Goal: Communication & Community: Answer question/provide support

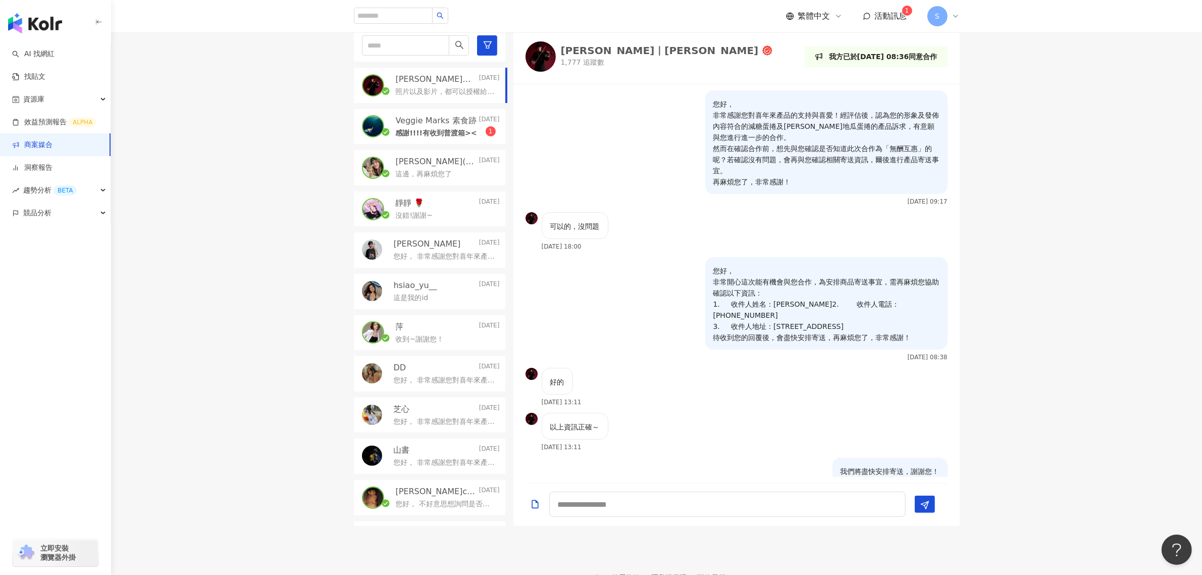
scroll to position [800, 0]
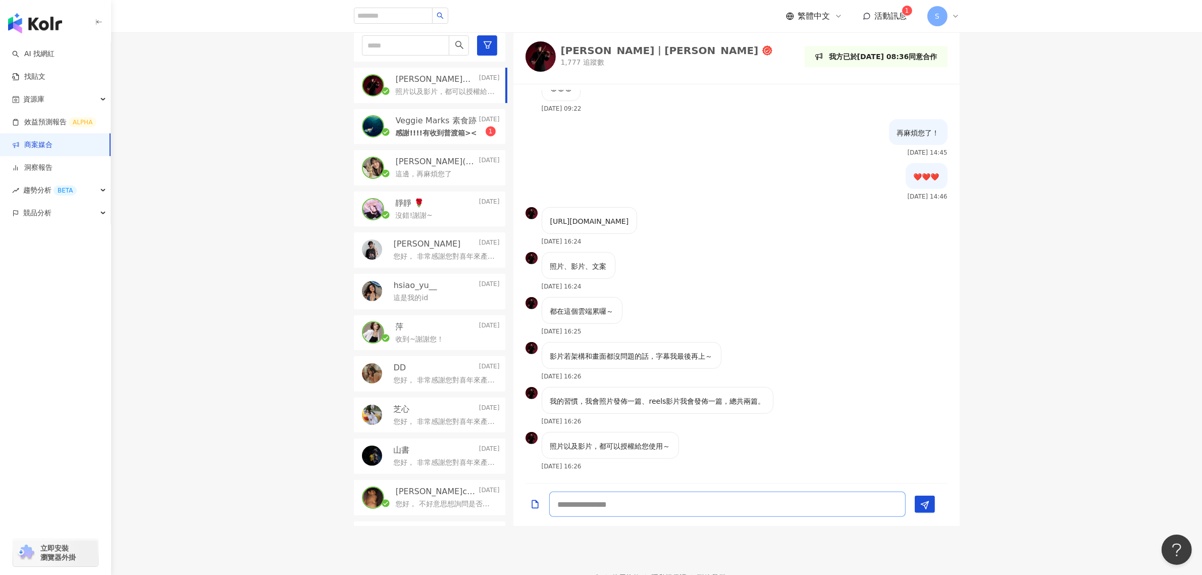
click at [740, 510] on textarea at bounding box center [727, 503] width 356 height 25
click at [698, 331] on div "都在這個雲端累囉～ 2025/9/5 16:25" at bounding box center [736, 319] width 446 height 45
click at [727, 514] on textarea at bounding box center [727, 503] width 356 height 25
type textarea "**********"
type textarea "*"
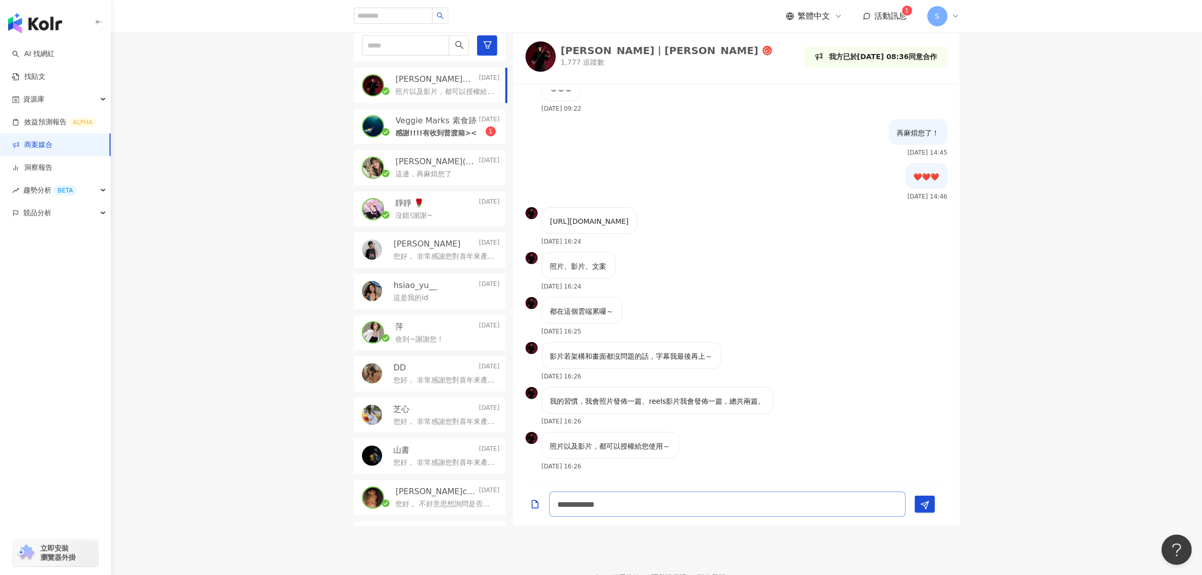
type textarea "**********"
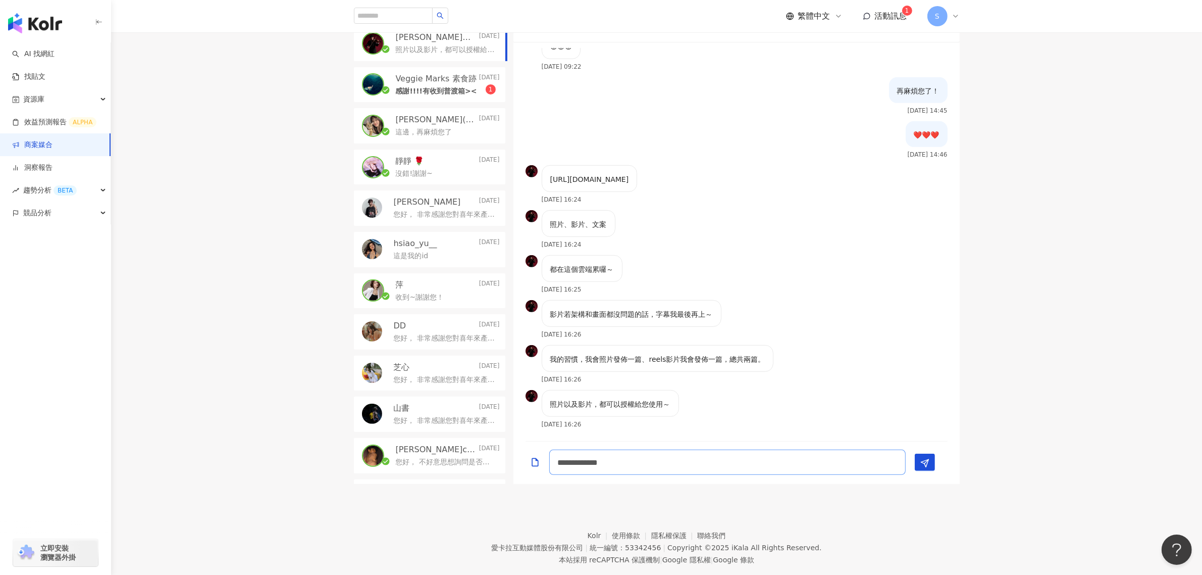
scroll to position [347, 0]
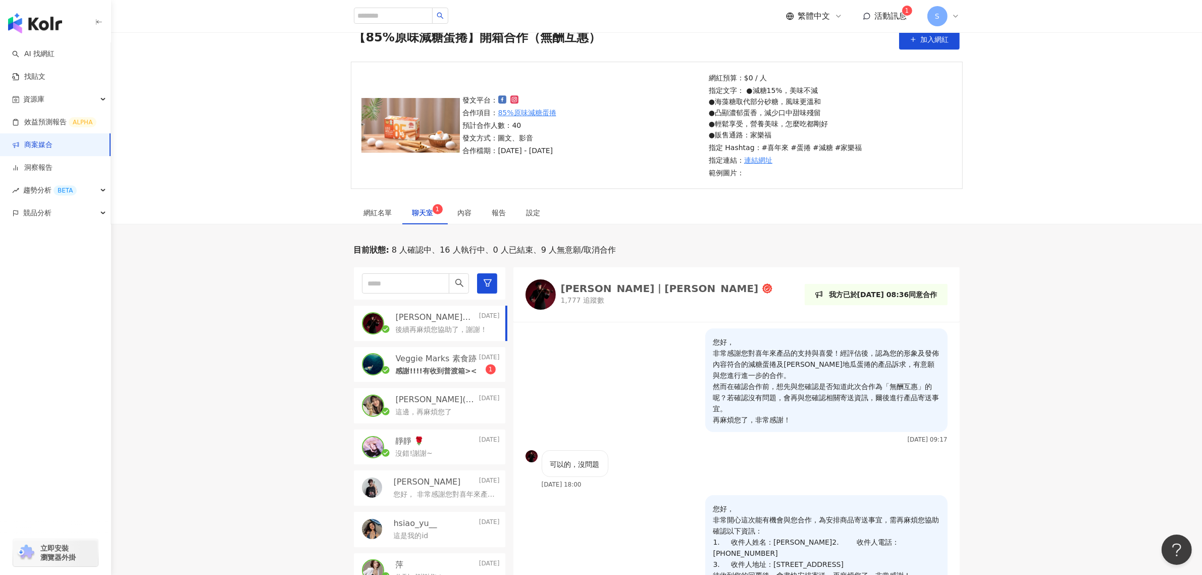
click at [443, 369] on p "感謝!!!!有收到普渡箱><" at bounding box center [436, 371] width 81 height 10
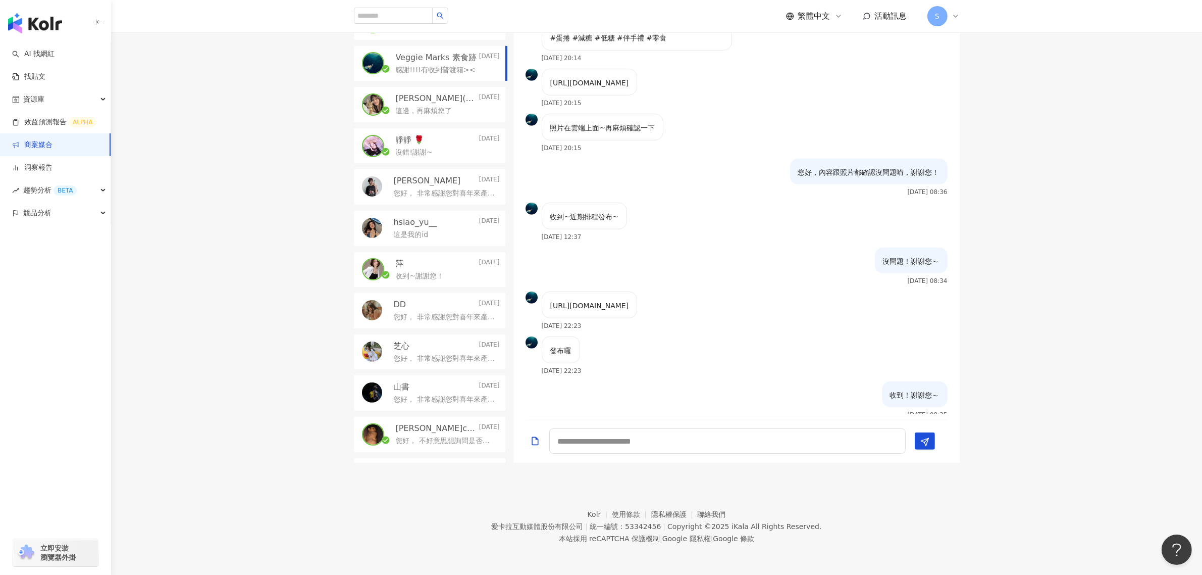
scroll to position [875, 0]
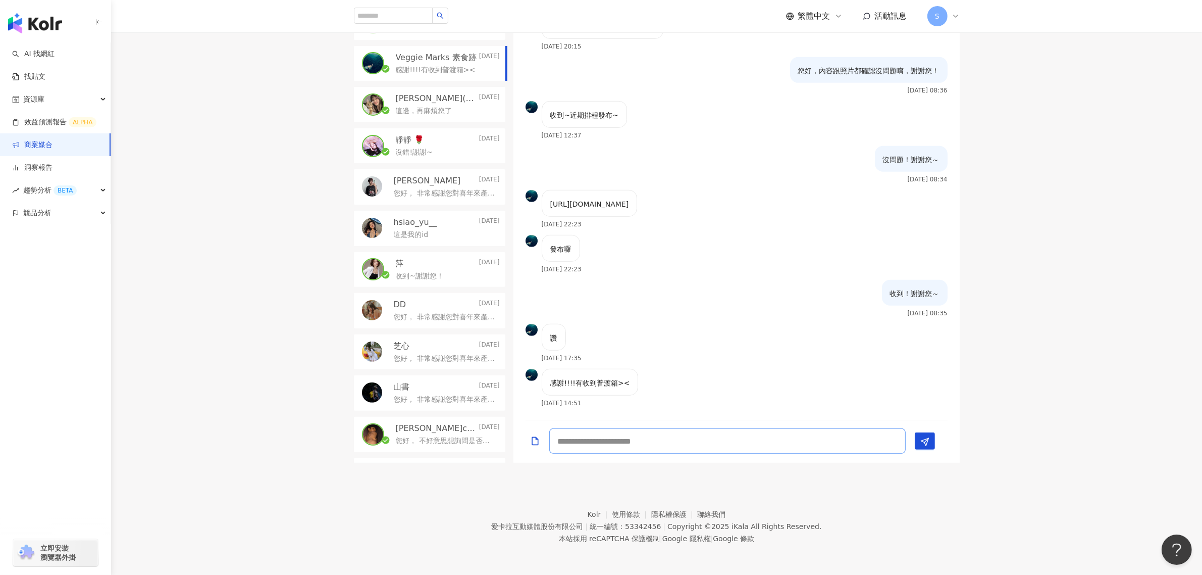
click at [682, 434] on textarea at bounding box center [727, 440] width 356 height 25
click at [581, 445] on textarea at bounding box center [727, 440] width 356 height 25
type textarea "*******"
click at [933, 440] on button "Send" at bounding box center [925, 440] width 20 height 17
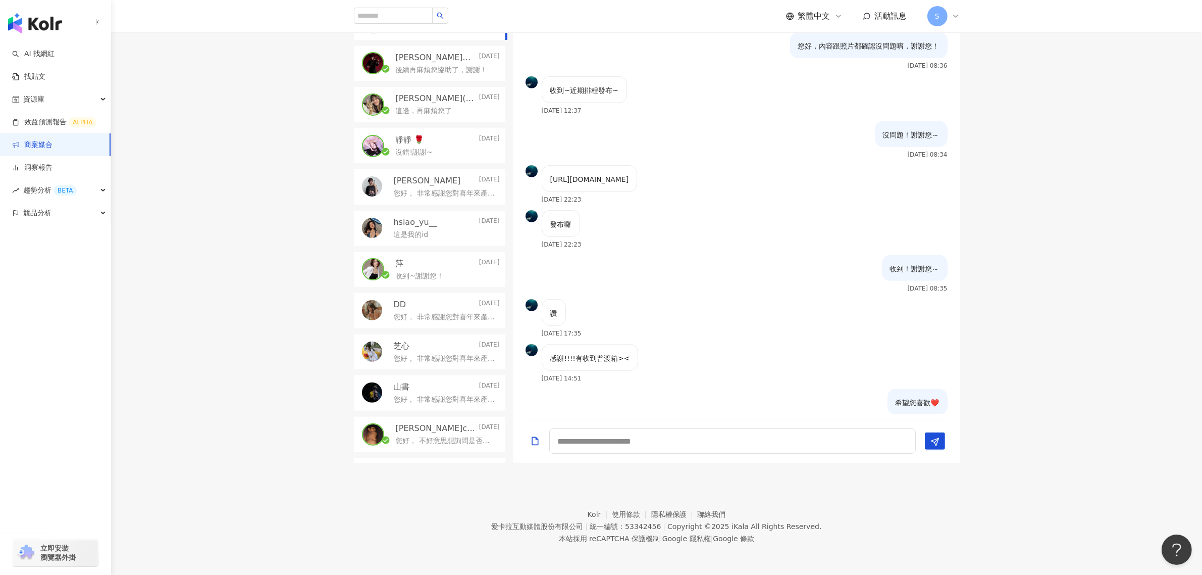
scroll to position [919, 0]
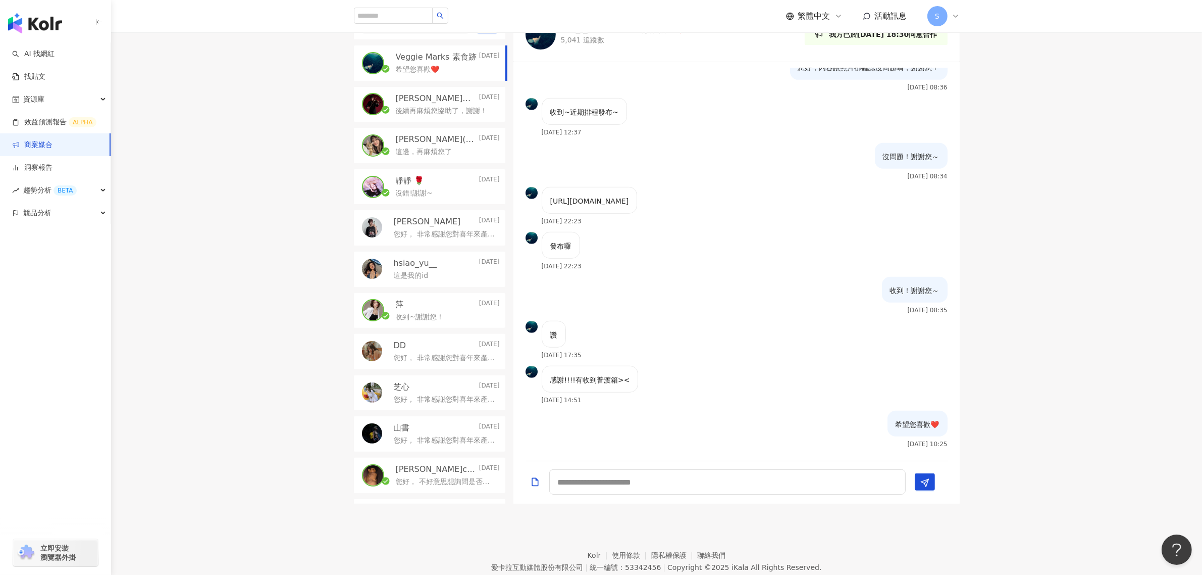
click at [53, 147] on link "商案媒合" at bounding box center [32, 145] width 40 height 10
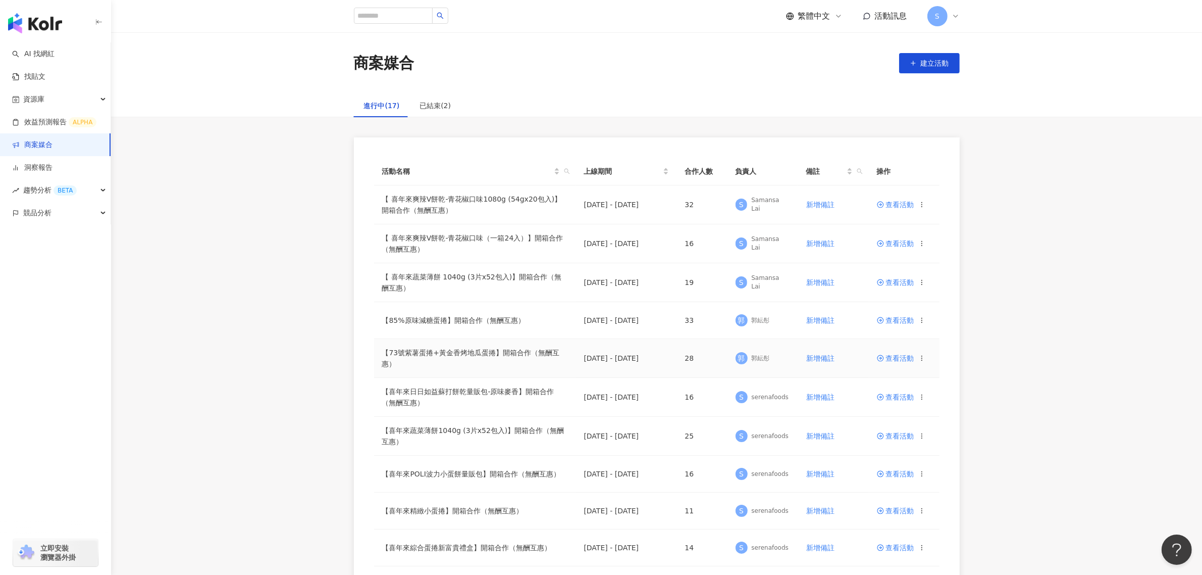
click at [904, 355] on span "查看活動" at bounding box center [895, 357] width 37 height 7
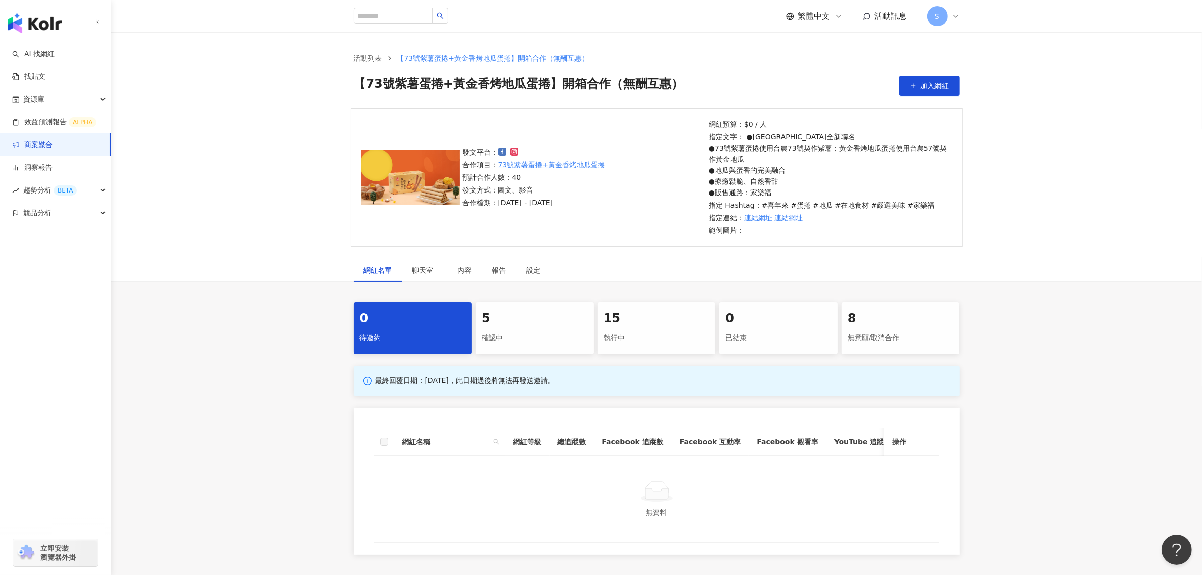
click at [655, 320] on div "15" at bounding box center [657, 318] width 106 height 17
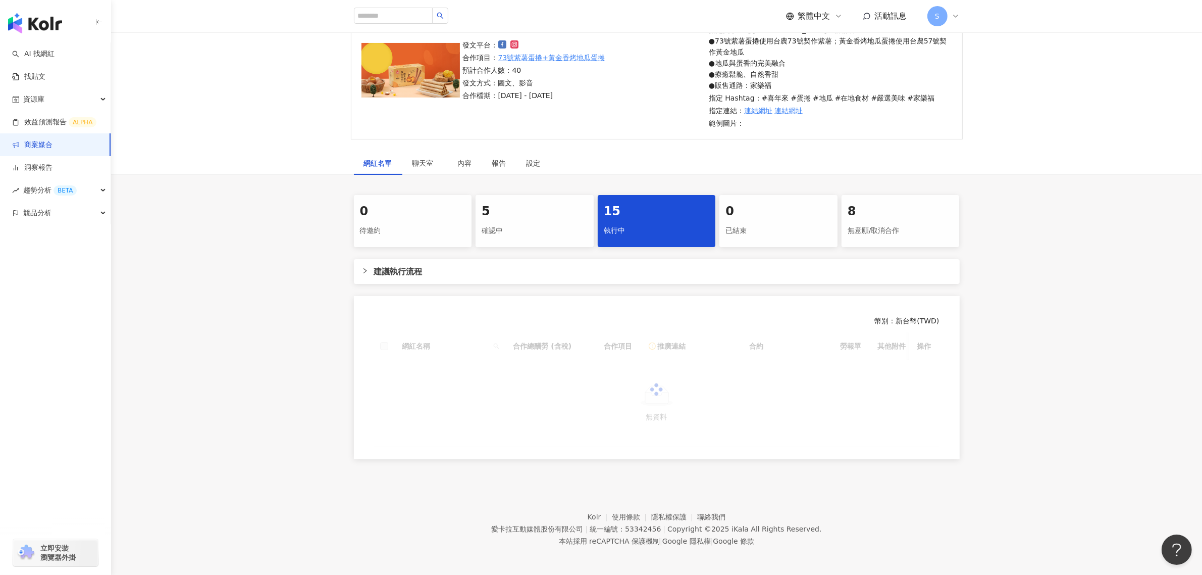
scroll to position [119, 0]
click at [425, 157] on span "聊天室" at bounding box center [424, 160] width 25 height 7
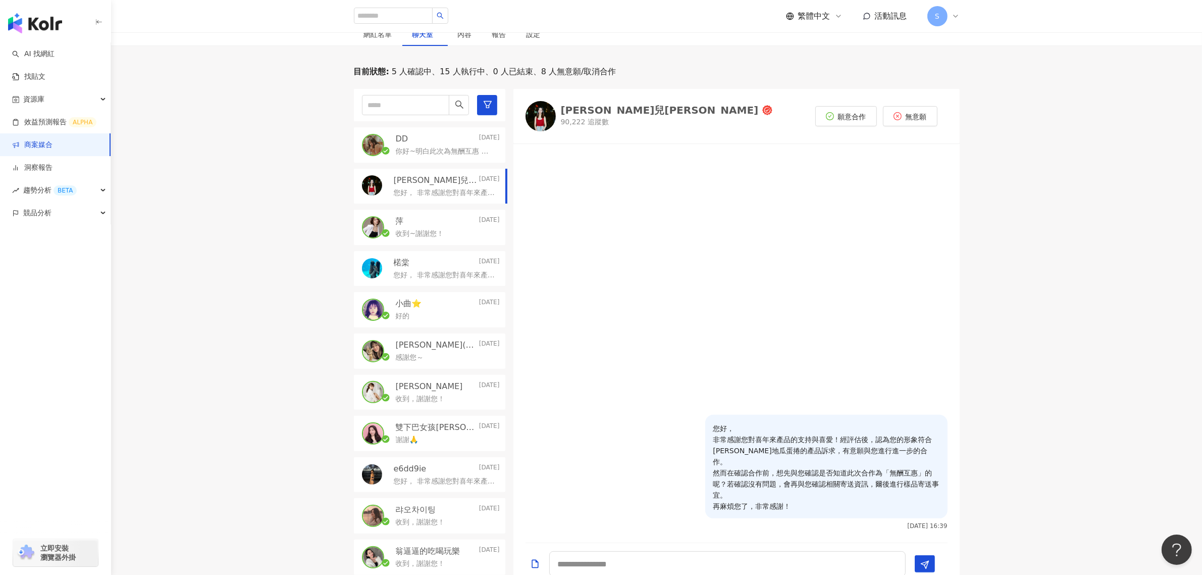
scroll to position [245, 0]
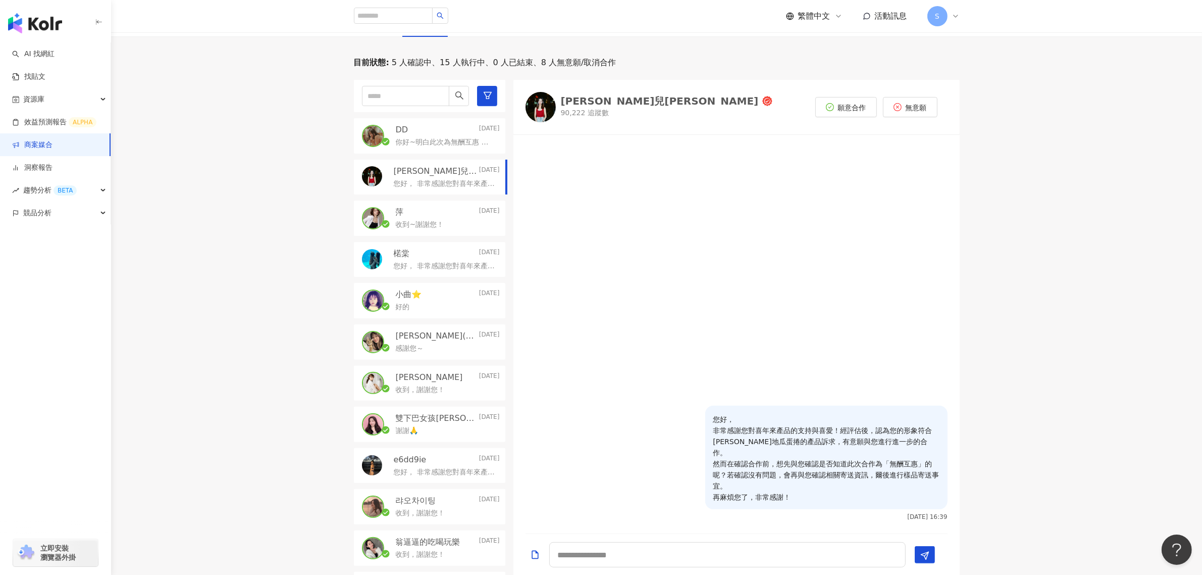
click at [450, 140] on p "你好~明白此次為無酬互惠 對於合作沒有問題 謝謝!" at bounding box center [446, 142] width 100 height 10
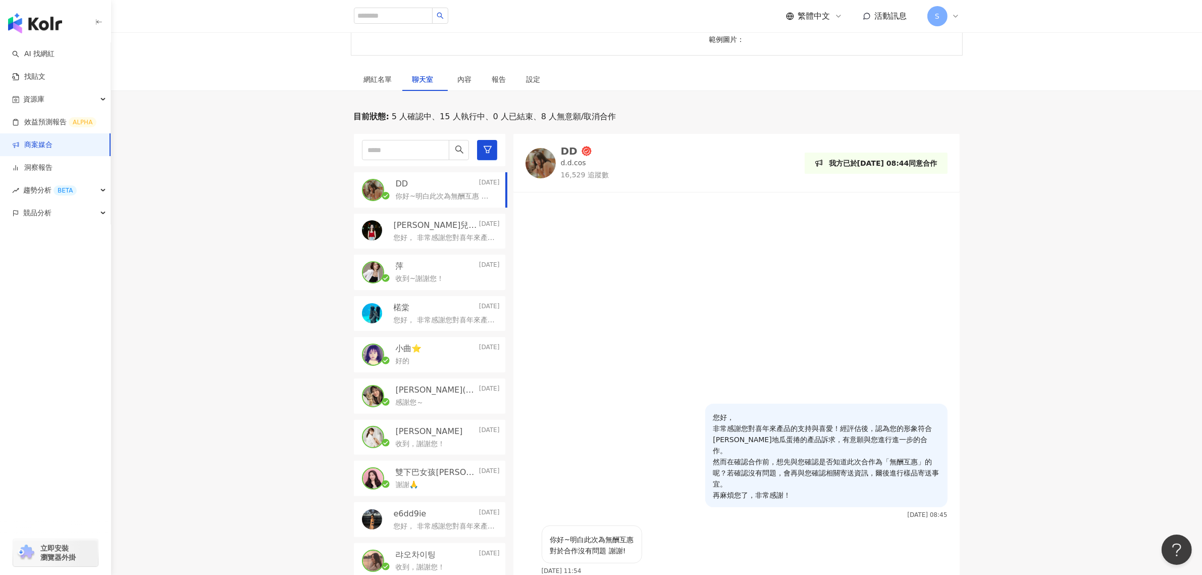
scroll to position [169, 0]
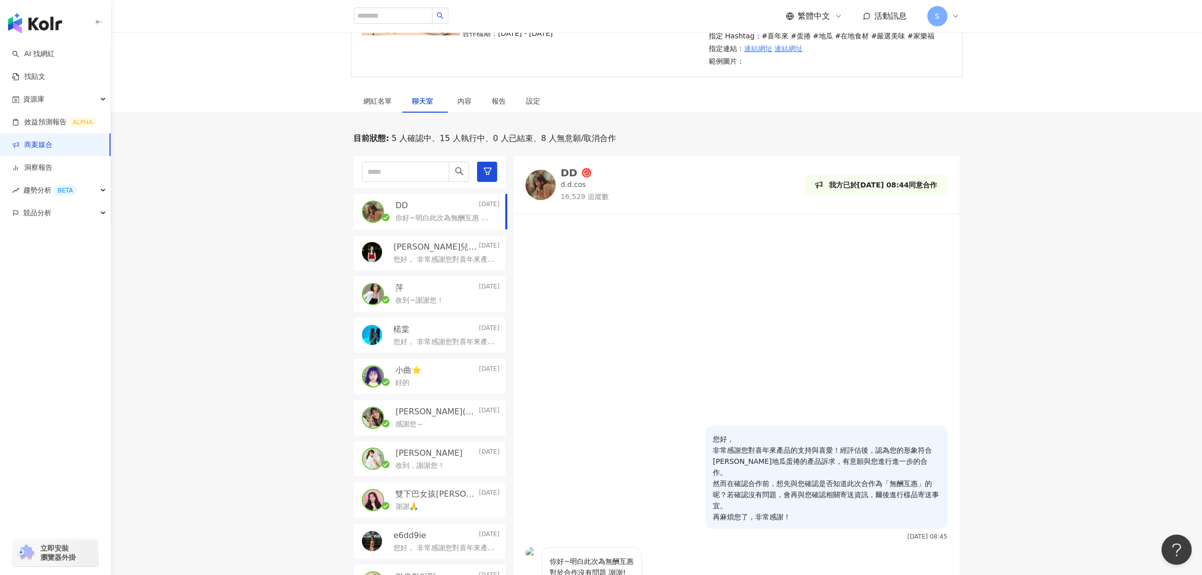
click at [871, 399] on div at bounding box center [736, 322] width 446 height 205
click at [387, 105] on div "網紅名單" at bounding box center [378, 100] width 28 height 11
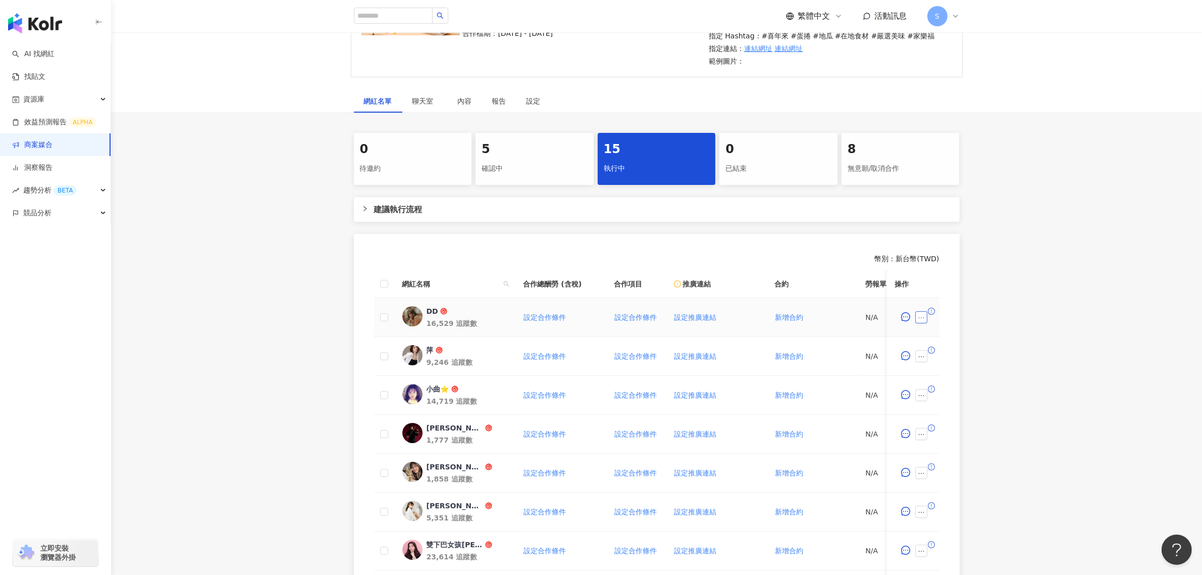
click at [924, 314] on icon "ellipsis" at bounding box center [921, 317] width 7 height 7
click at [950, 173] on li "下載寄件資訊" at bounding box center [949, 167] width 64 height 20
drag, startPoint x: 424, startPoint y: 105, endPoint x: 430, endPoint y: 109, distance: 7.3
click at [424, 105] on span "聊天室" at bounding box center [424, 100] width 25 height 7
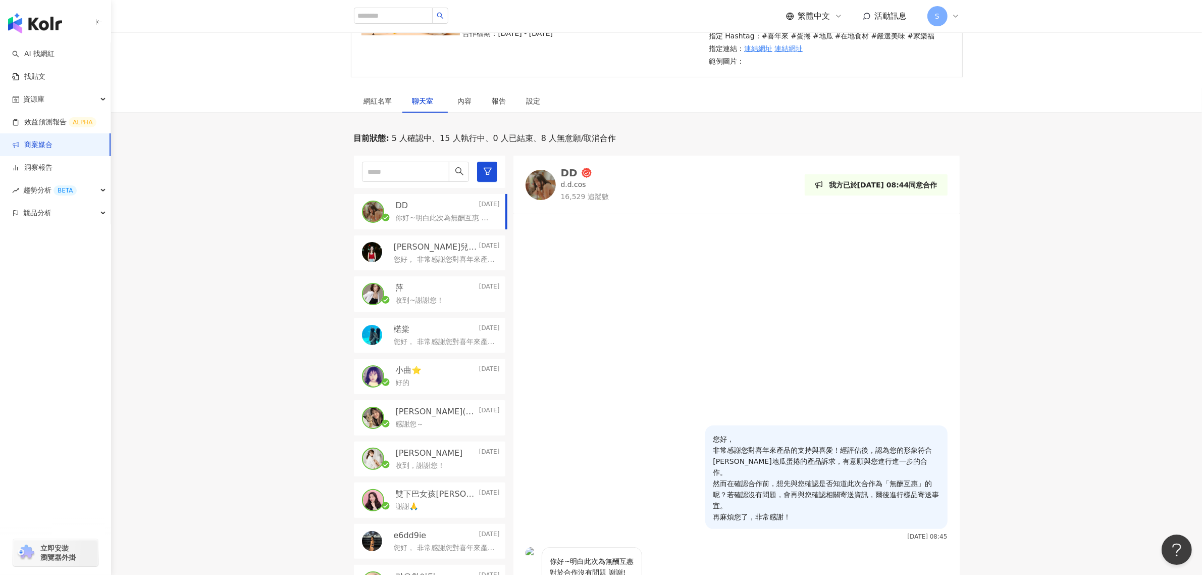
click at [446, 301] on div "收到~謝謝您！" at bounding box center [448, 299] width 104 height 12
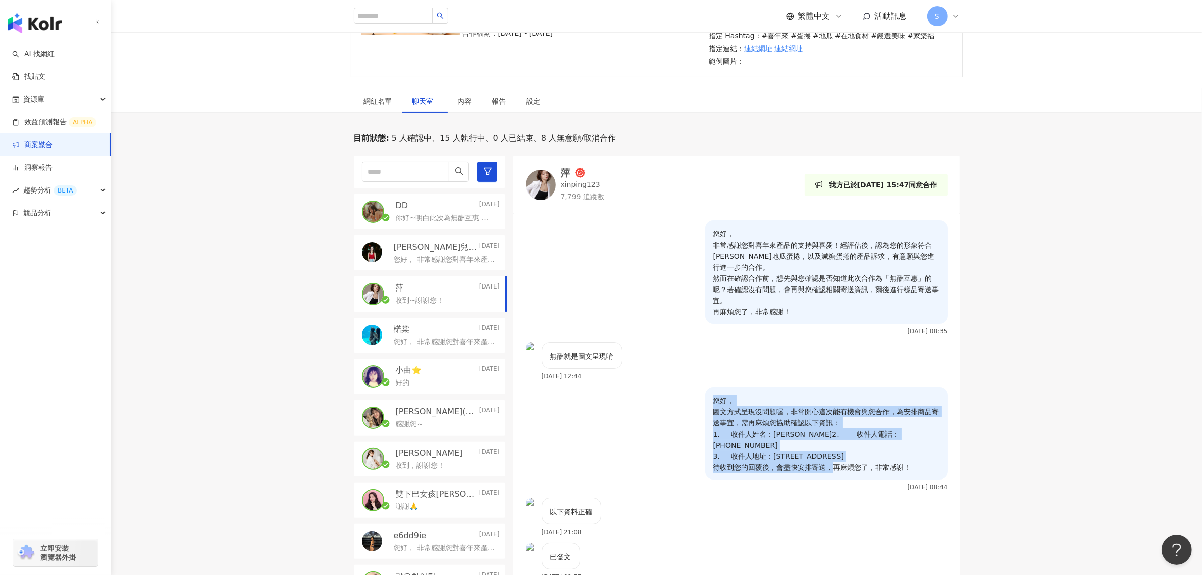
drag, startPoint x: 904, startPoint y: 457, endPoint x: 689, endPoint y: 387, distance: 226.2
click at [694, 390] on div "您好， 圖文方式呈現沒問題喔，非常開心這次能有機會與您合作，為安排商品寄送事宜，需再麻煩您協助確認以下資訊： 1. 收件人姓名：[PERSON_NAME]2.…" at bounding box center [763, 438] width 370 height 103
click at [793, 396] on p "您好， 圖文方式呈現沒問題喔，非常開心這次能有機會與您合作，為安排商品寄送事宜，需再麻煩您協助確認以下資訊： 1. 收件人姓名：[PERSON_NAME]2.…" at bounding box center [826, 434] width 226 height 78
drag, startPoint x: 919, startPoint y: 458, endPoint x: 700, endPoint y: 391, distance: 229.0
click at [705, 391] on div "您好， 圖文方式呈現沒問題喔，非常開心這次能有機會與您合作，為安排商品寄送事宜，需再麻煩您協助確認以下資訊： 1. 收件人姓名：[PERSON_NAME]2.…" at bounding box center [826, 433] width 242 height 92
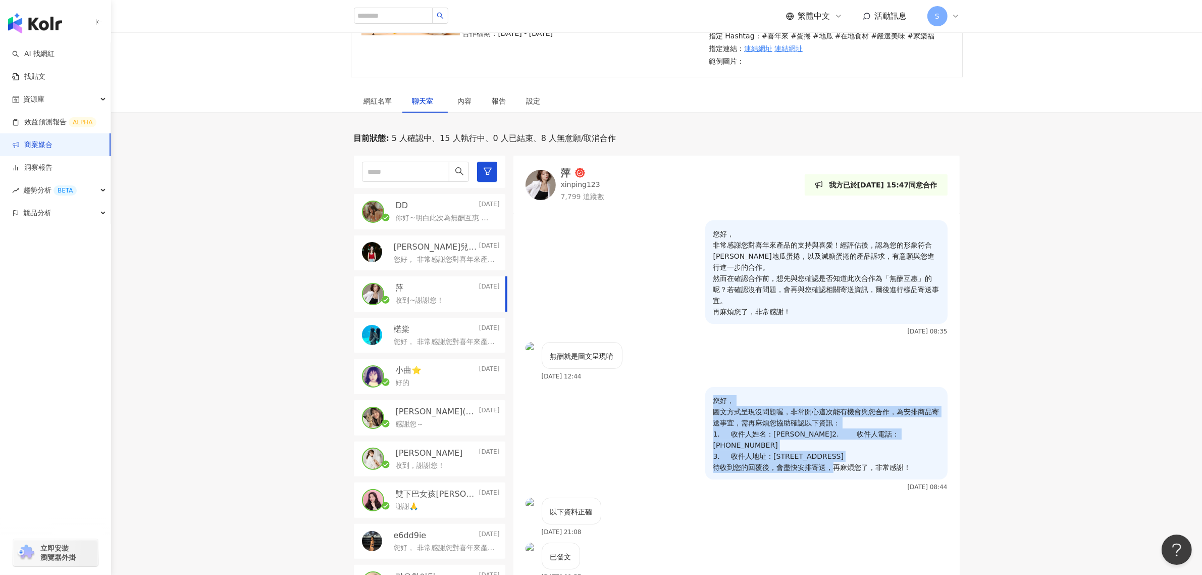
copy p "您好， 圖文方式呈現沒問題喔，非常開心這次能有機會與您合作，為安排商品寄送事宜，需再麻煩您協助確認以下資訊： 1. 收件人姓名：[PERSON_NAME]2.…"
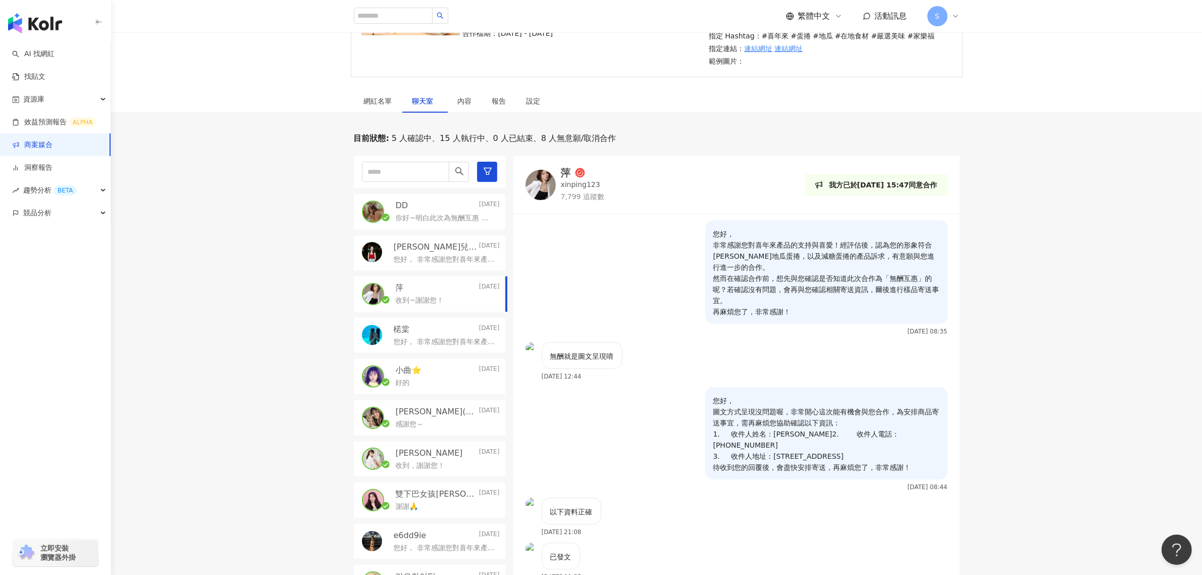
click at [444, 206] on div "DD [DATE]" at bounding box center [448, 205] width 104 height 11
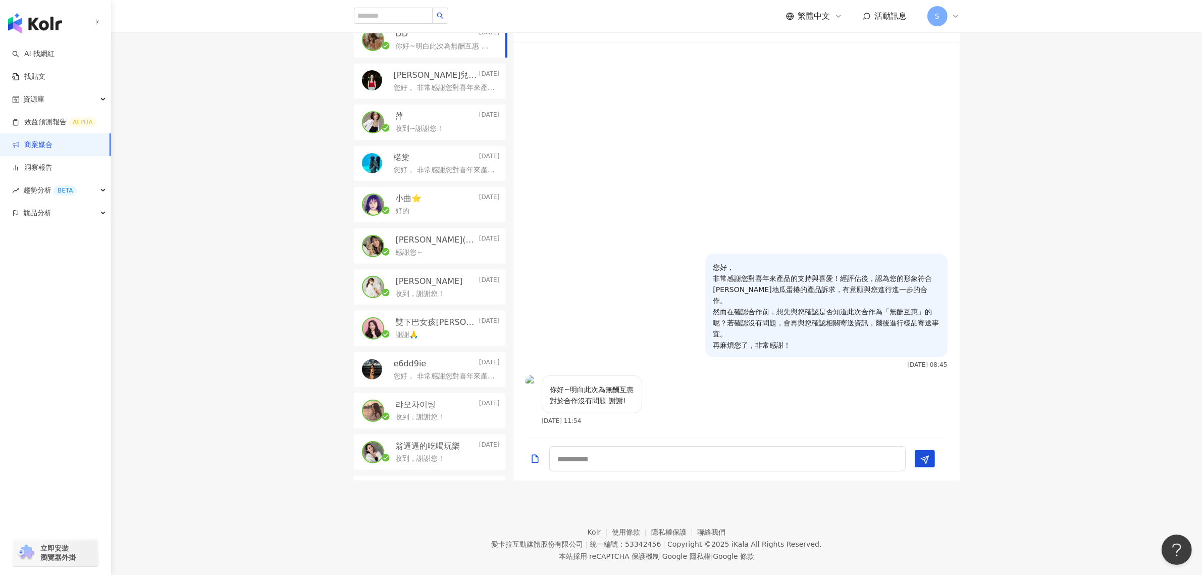
scroll to position [358, 0]
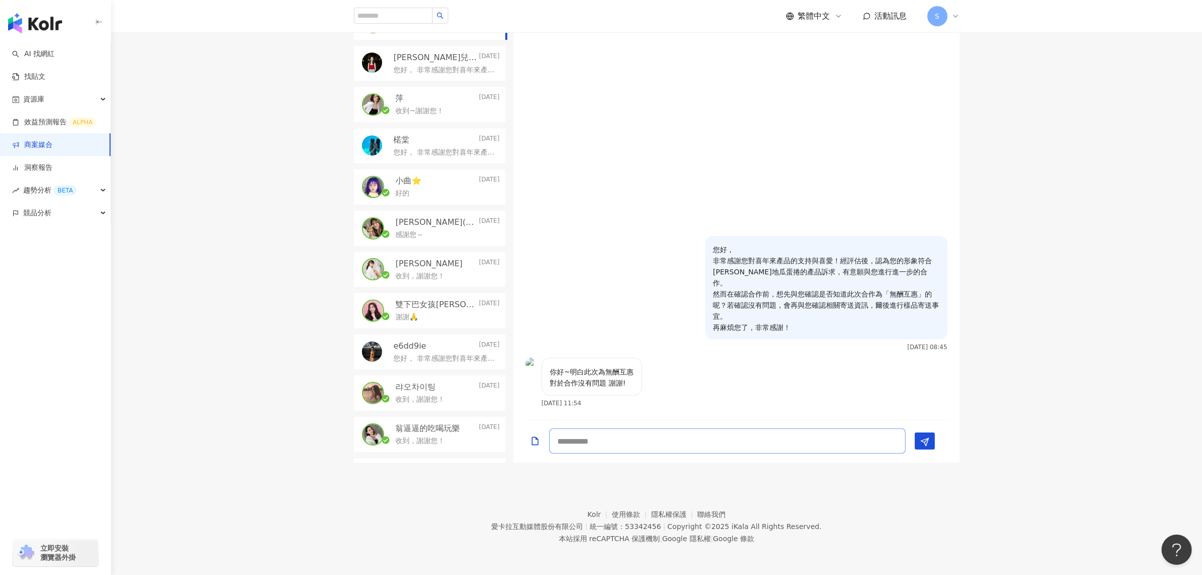
click at [695, 447] on textarea at bounding box center [727, 440] width 356 height 25
paste textarea "**********"
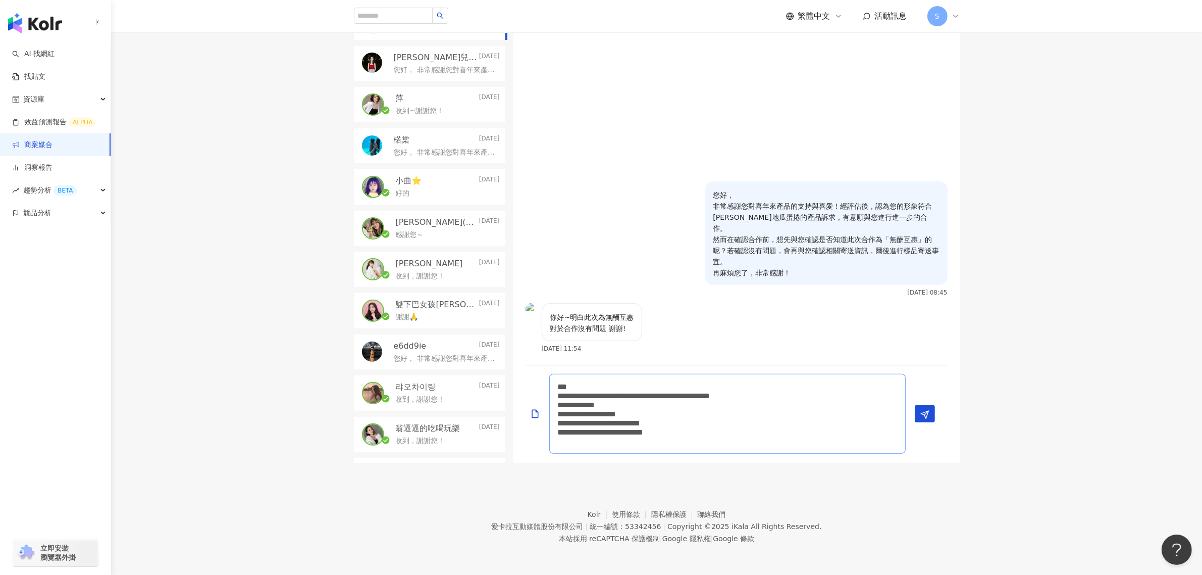
scroll to position [1, 0]
drag, startPoint x: 555, startPoint y: 392, endPoint x: 640, endPoint y: 400, distance: 85.2
click at [640, 400] on textarea "**********" at bounding box center [727, 414] width 356 height 80
drag, startPoint x: 650, startPoint y: 412, endPoint x: 624, endPoint y: 412, distance: 25.8
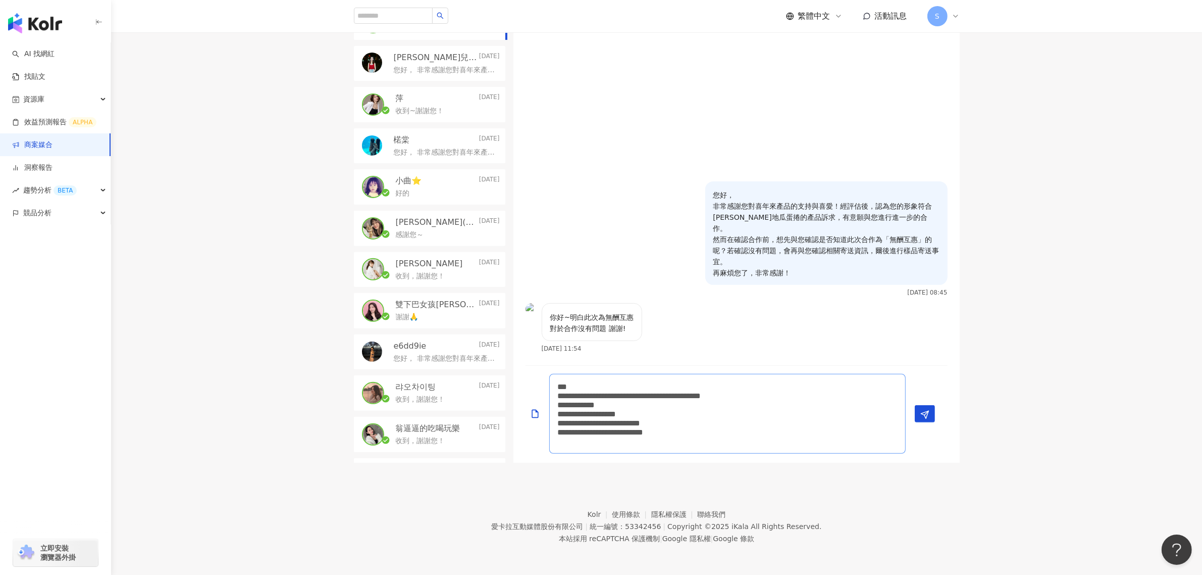
click at [624, 412] on textarea "**********" at bounding box center [727, 414] width 356 height 80
paste textarea
drag, startPoint x: 617, startPoint y: 426, endPoint x: 665, endPoint y: 420, distance: 47.8
click at [665, 420] on textarea "**********" at bounding box center [727, 414] width 356 height 80
paste textarea
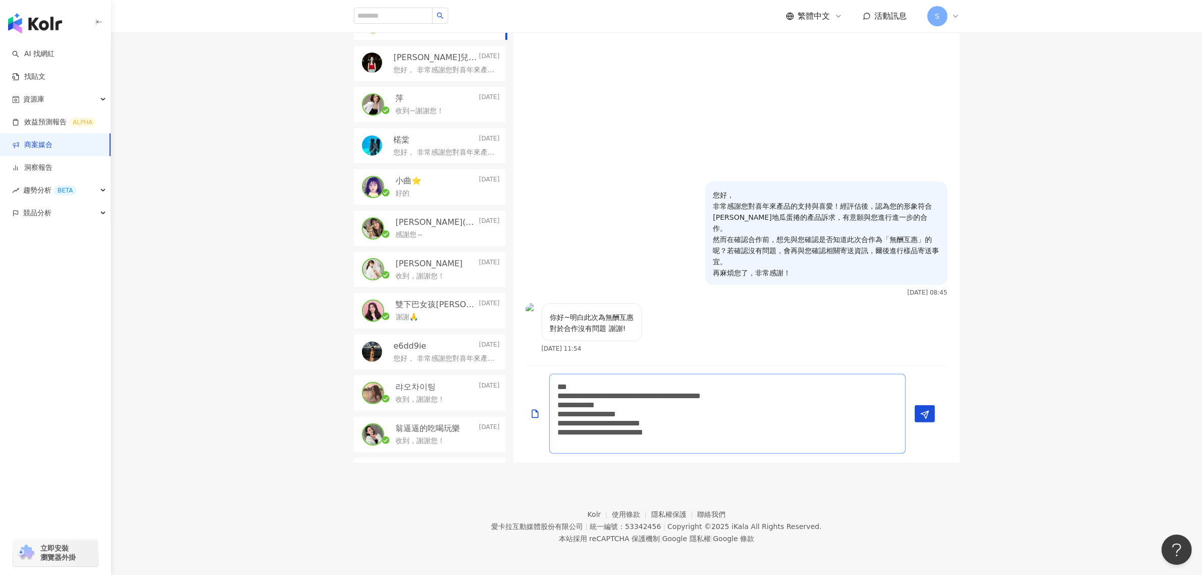
drag, startPoint x: 621, startPoint y: 431, endPoint x: 773, endPoint y: 433, distance: 152.0
click at [773, 433] on textarea "**********" at bounding box center [727, 414] width 356 height 80
paste textarea "*"
type textarea "**********"
click at [928, 409] on span "Send" at bounding box center [924, 414] width 9 height 11
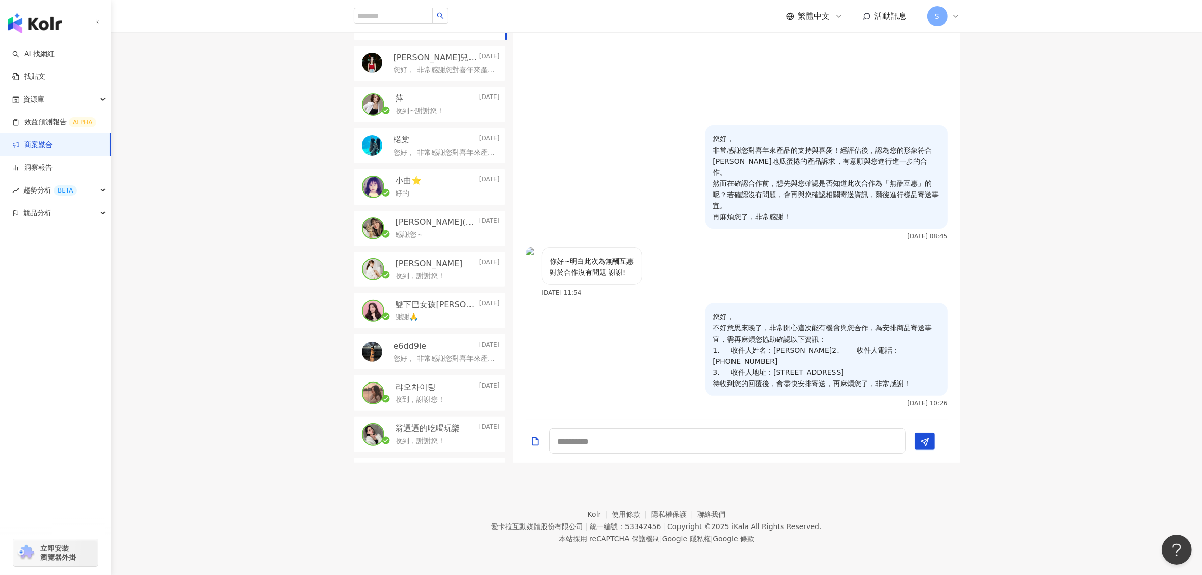
click at [43, 19] on img "button" at bounding box center [35, 23] width 54 height 20
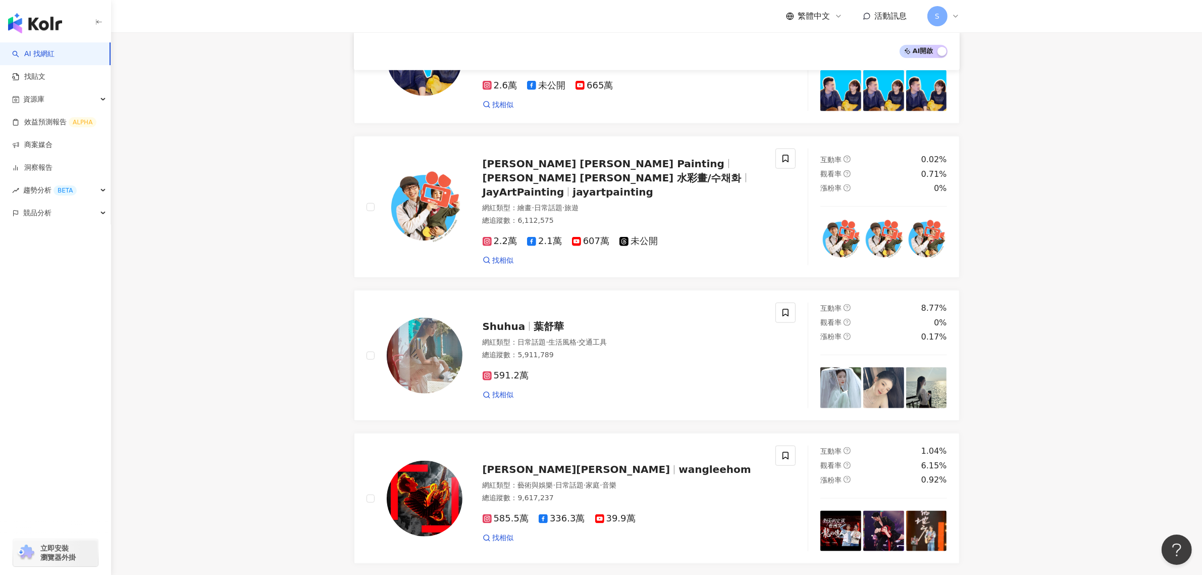
scroll to position [1259, 0]
